Goal: Information Seeking & Learning: Learn about a topic

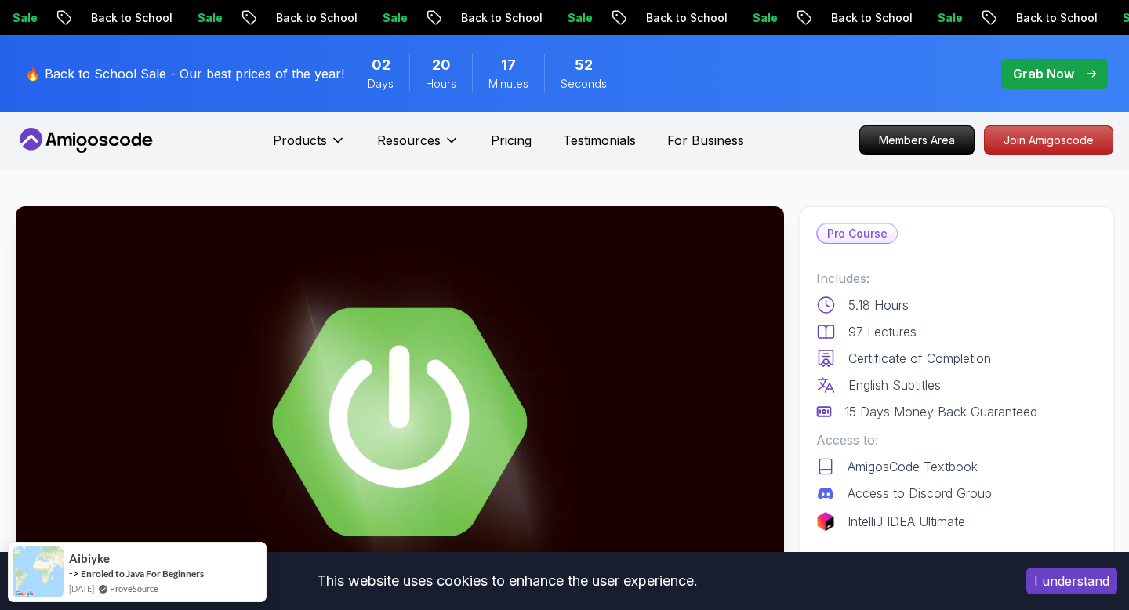
click at [147, 136] on icon at bounding box center [147, 140] width 10 height 9
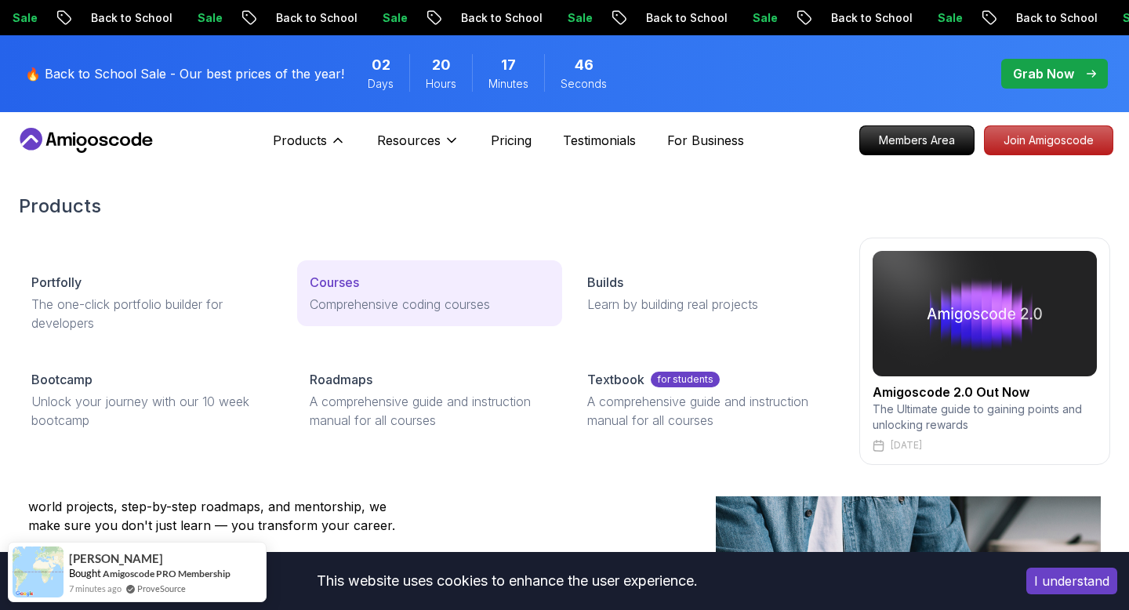
click at [329, 282] on p "Courses" at bounding box center [334, 282] width 49 height 19
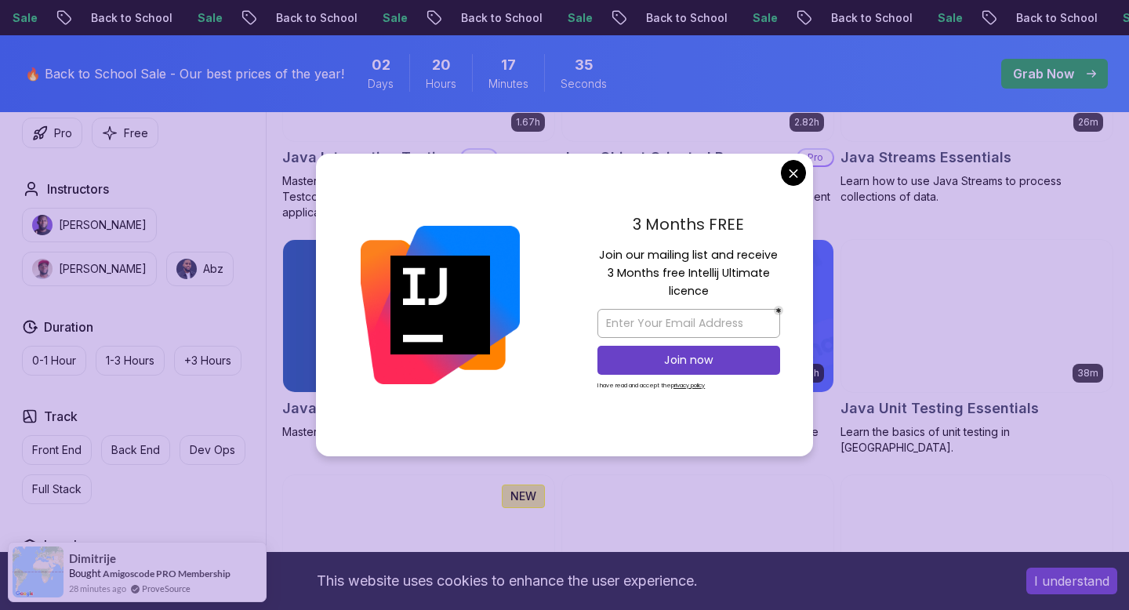
scroll to position [2595, 0]
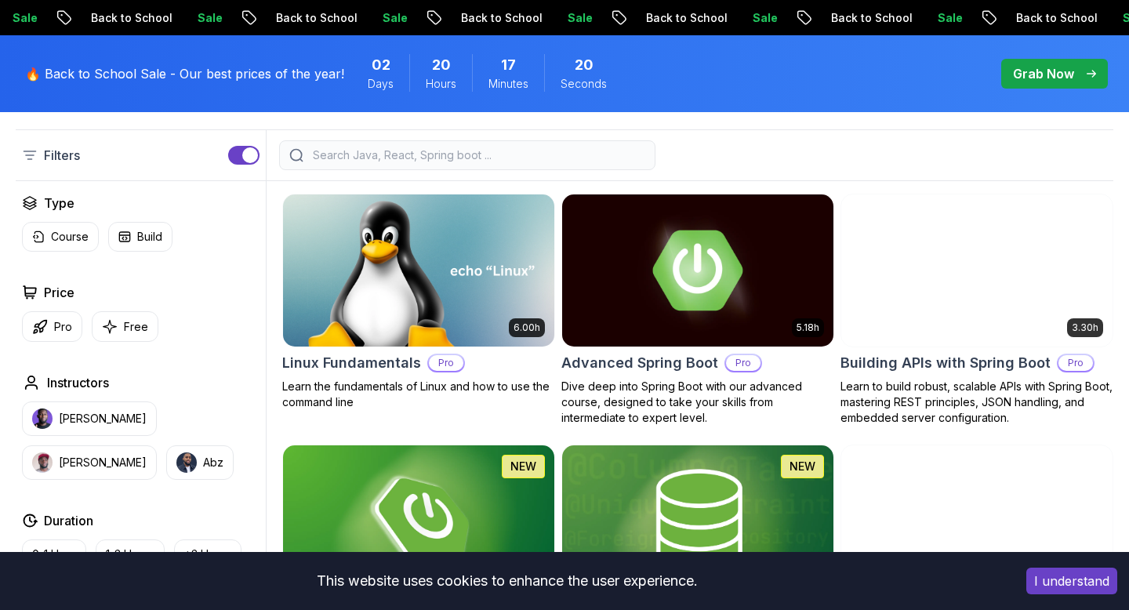
scroll to position [427, 0]
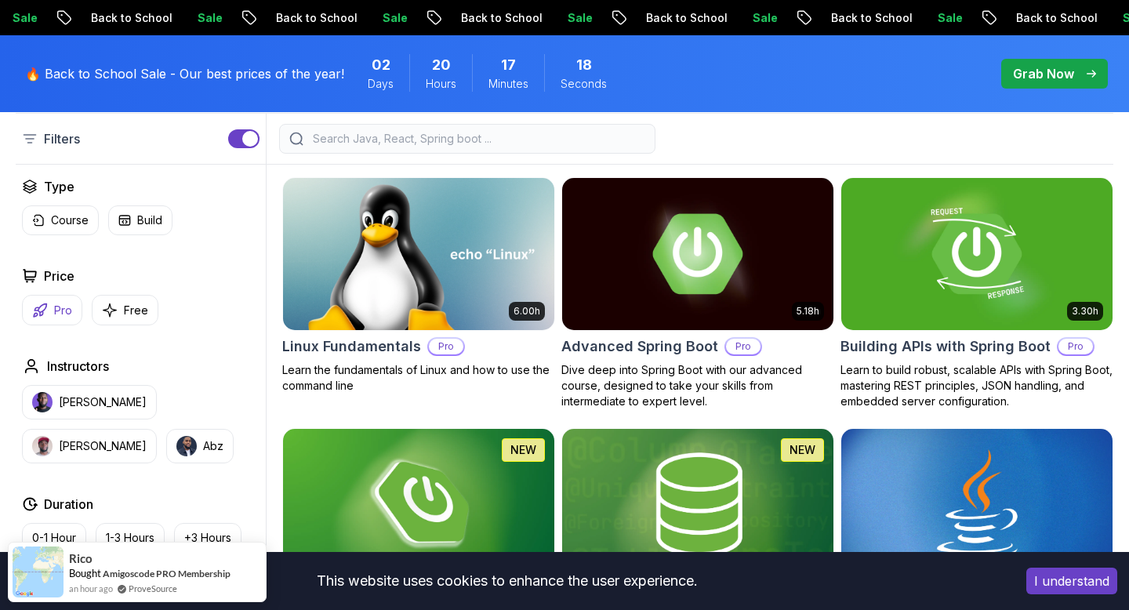
click at [48, 317] on button "Pro" at bounding box center [52, 310] width 60 height 31
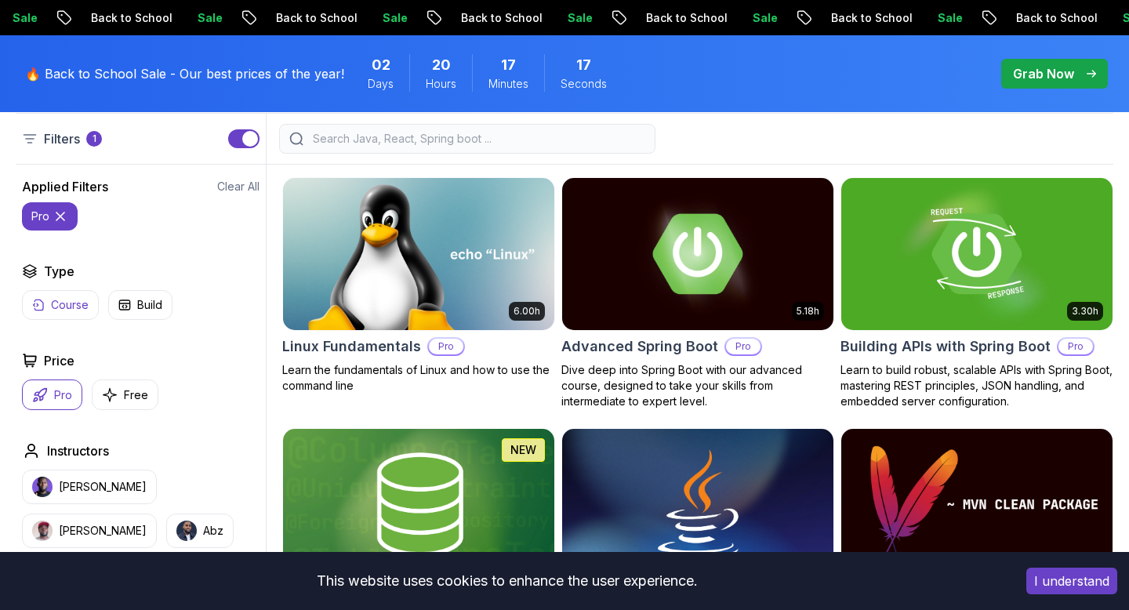
click at [60, 300] on p "Course" at bounding box center [70, 305] width 38 height 16
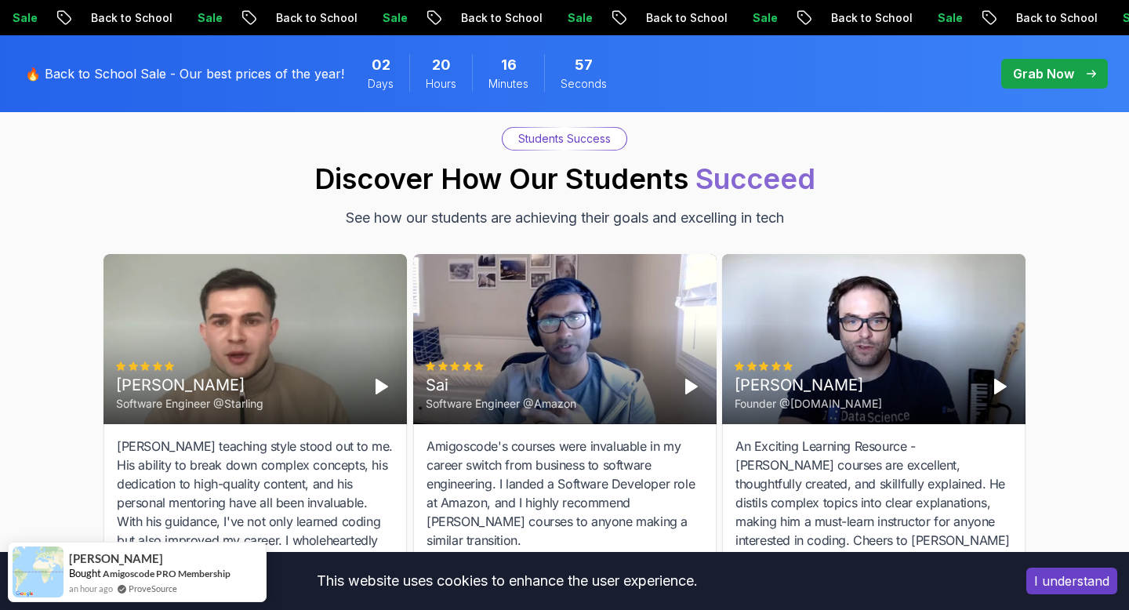
scroll to position [4173, 0]
